Goal: Book appointment/travel/reservation

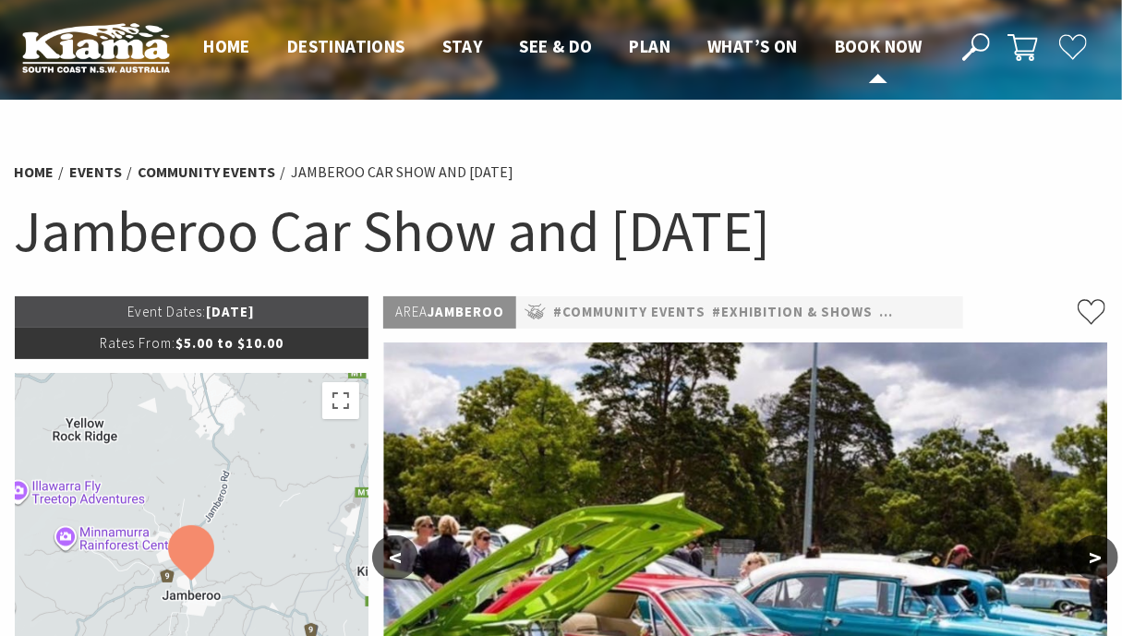
click at [907, 44] on span "Book now" at bounding box center [879, 46] width 88 height 22
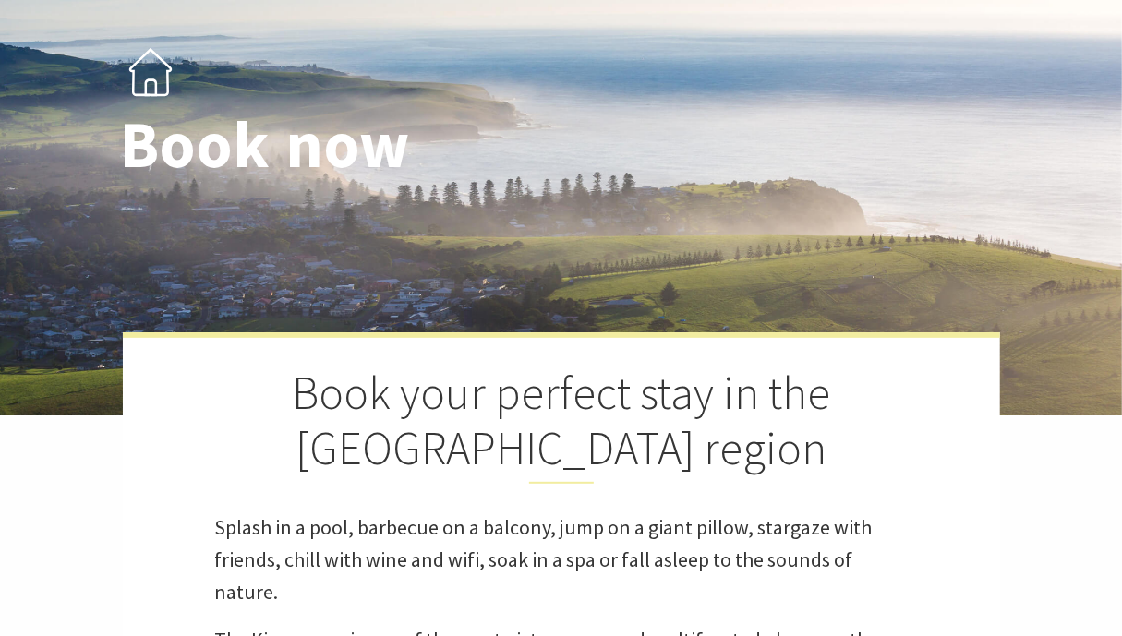
select select "3"
select select "2"
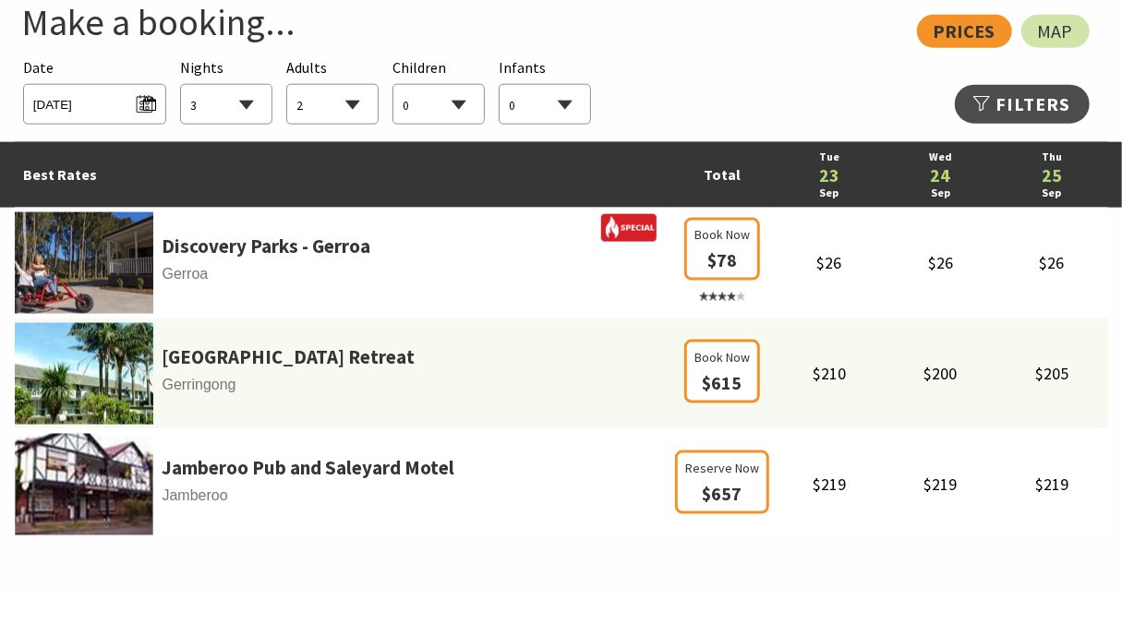
scroll to position [1108, 0]
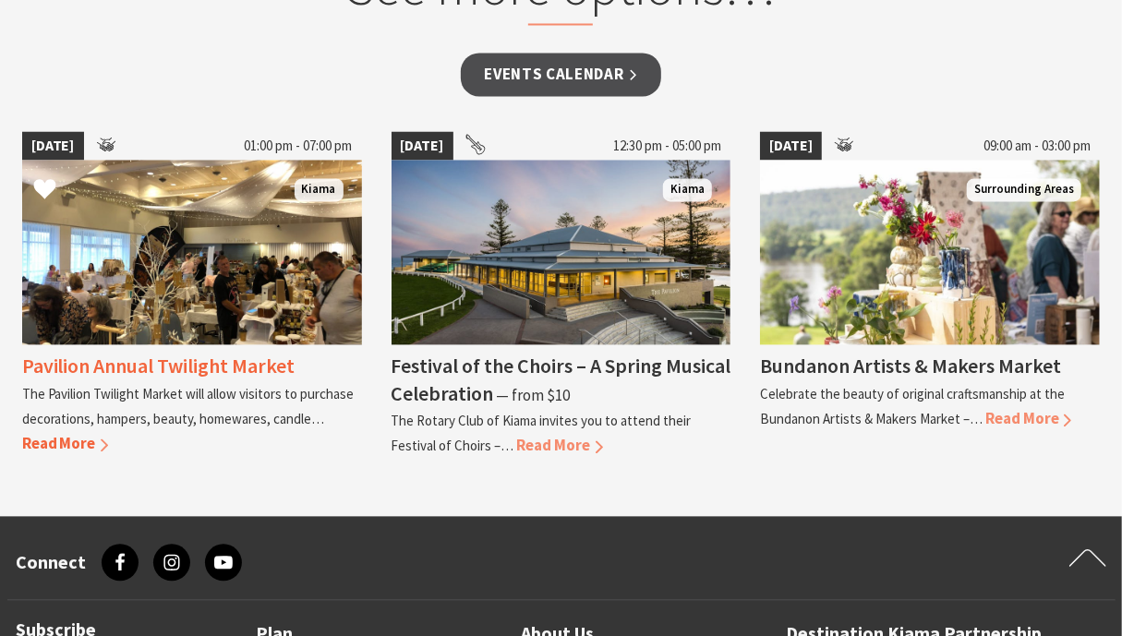
scroll to position [1847, 0]
